Goal: Task Accomplishment & Management: Use online tool/utility

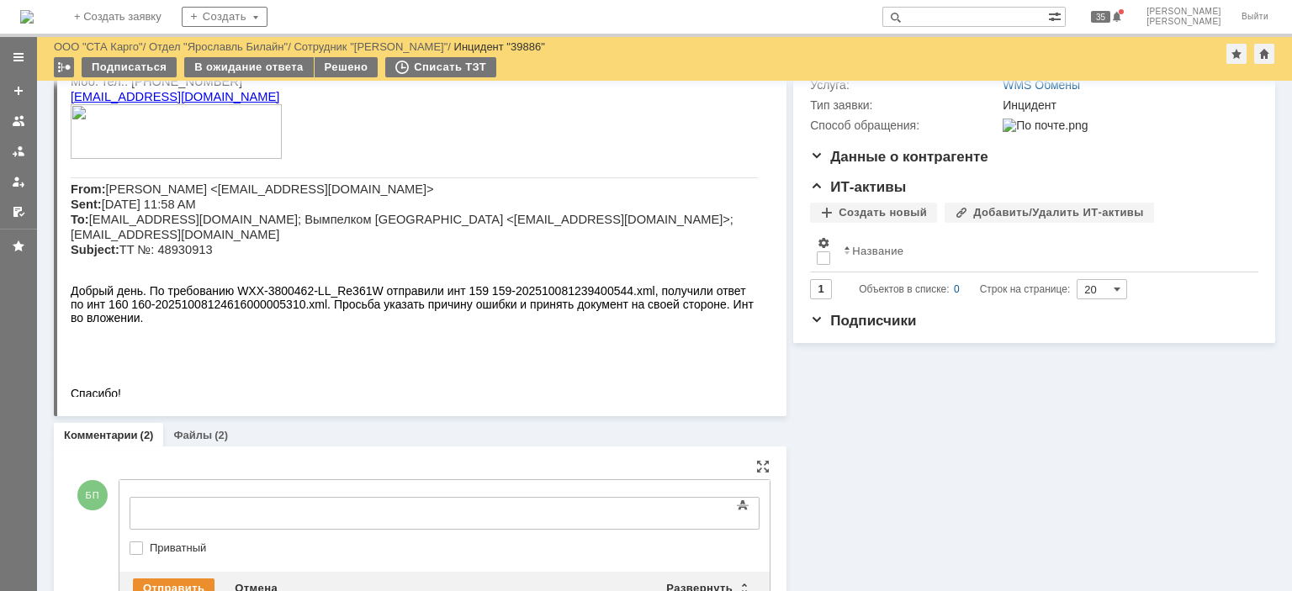
click at [266, 508] on div at bounding box center [266, 511] width 239 height 13
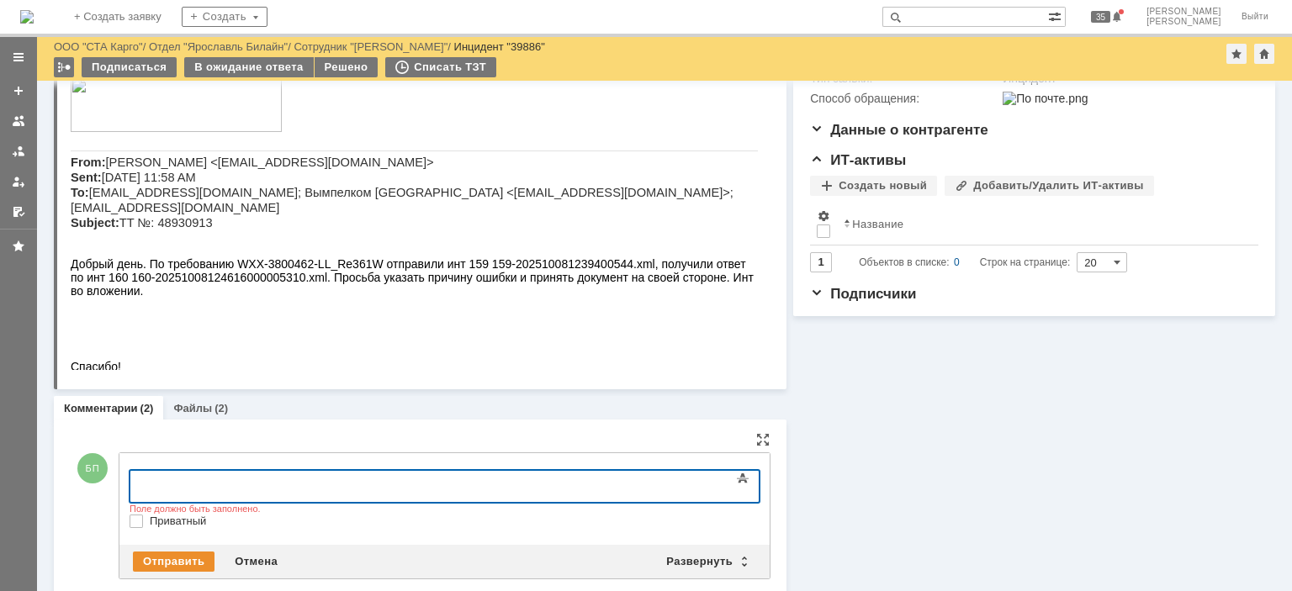
scroll to position [357, 0]
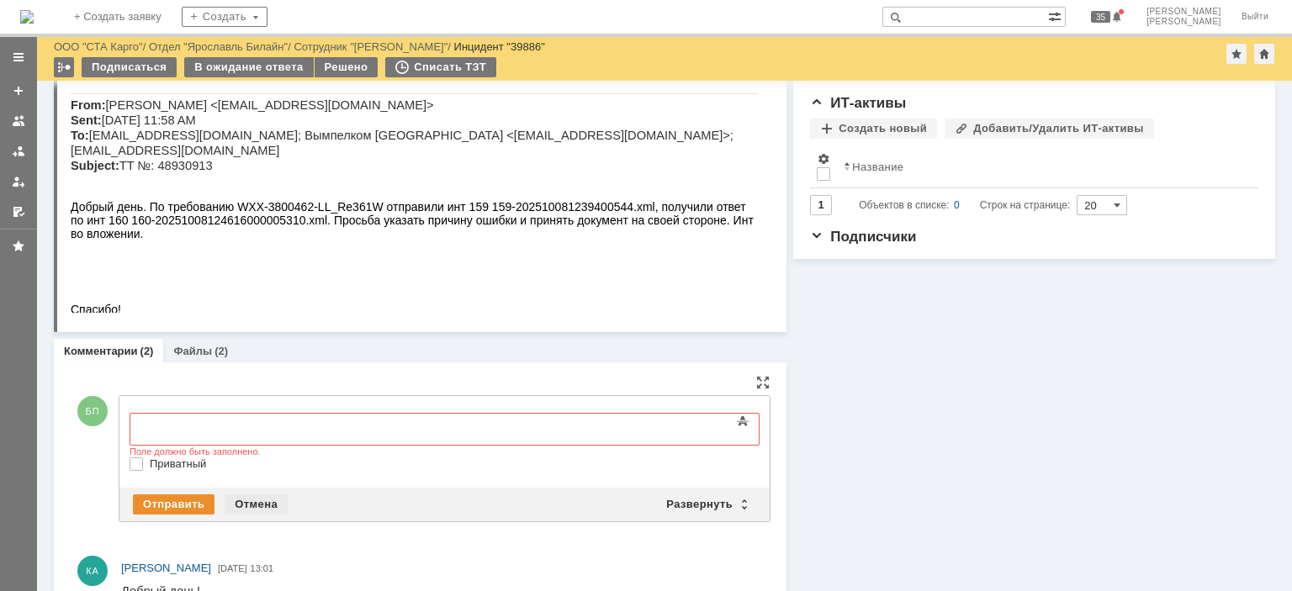
drag, startPoint x: 262, startPoint y: 501, endPoint x: 141, endPoint y: 7, distance: 509.0
click at [262, 501] on div "Отмена" at bounding box center [256, 505] width 63 height 20
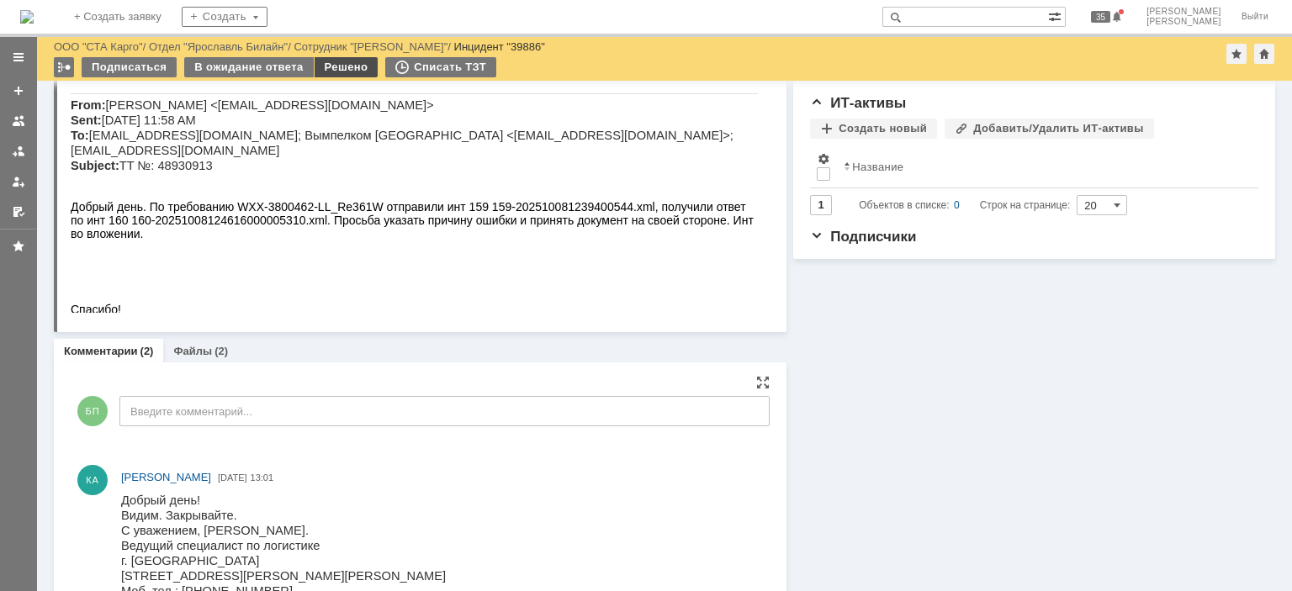
click at [322, 70] on div "Решено" at bounding box center [347, 67] width 64 height 20
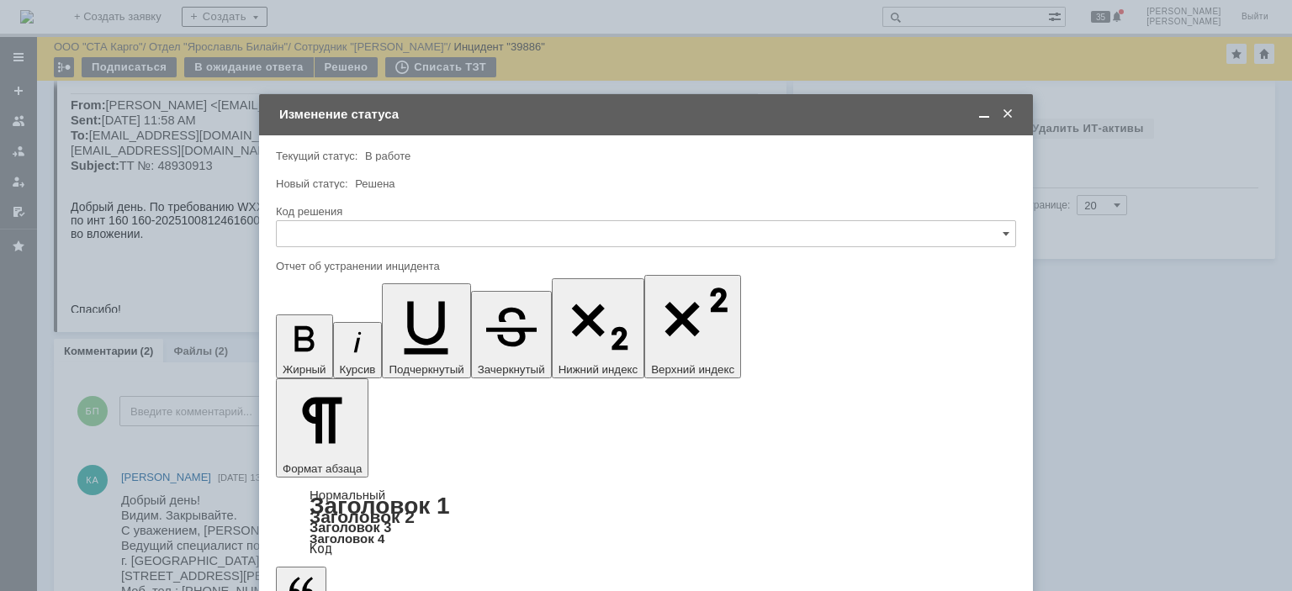
scroll to position [0, 0]
click at [358, 241] on input "text" at bounding box center [646, 233] width 740 height 27
click at [361, 447] on div "Решено" at bounding box center [646, 459] width 739 height 27
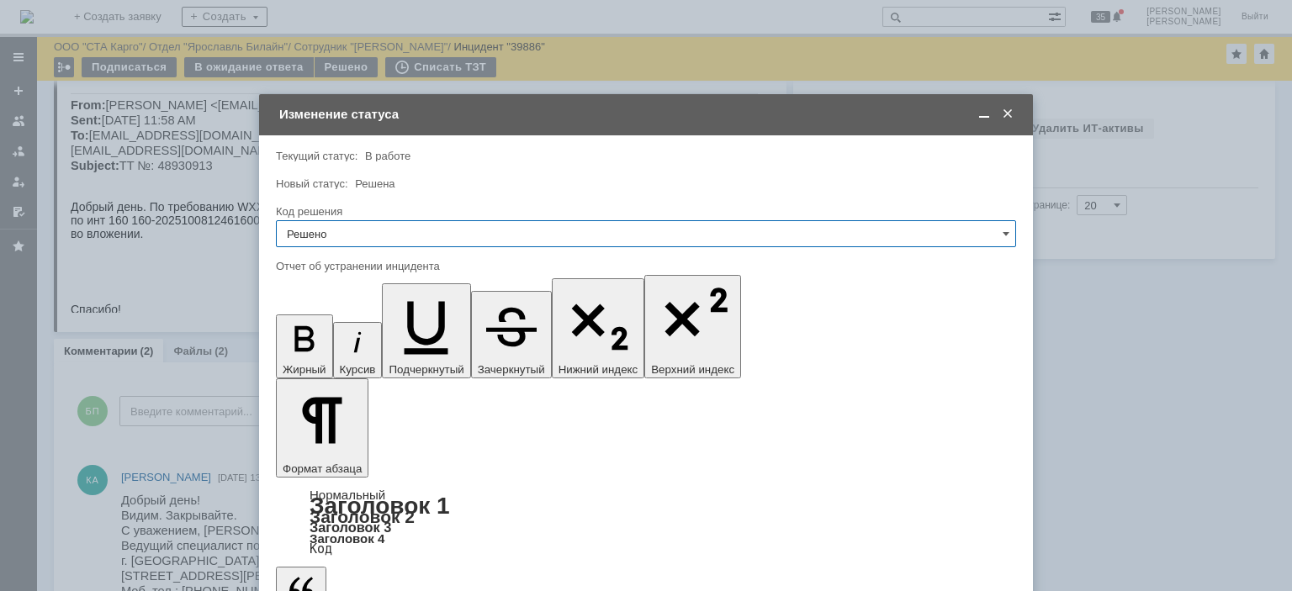
type input "Решено"
drag, startPoint x: 617, startPoint y: 4779, endPoint x: 684, endPoint y: 4783, distance: 67.4
